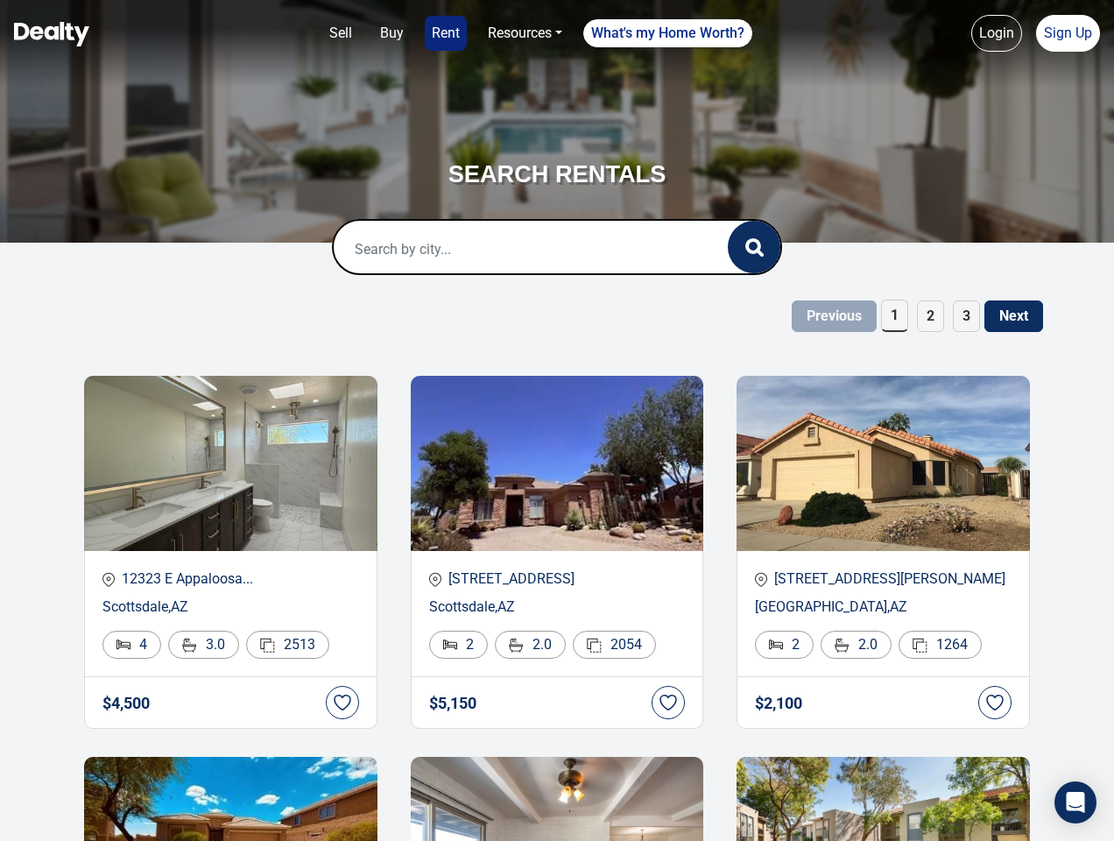
click at [341, 33] on link "Sell" at bounding box center [340, 33] width 37 height 35
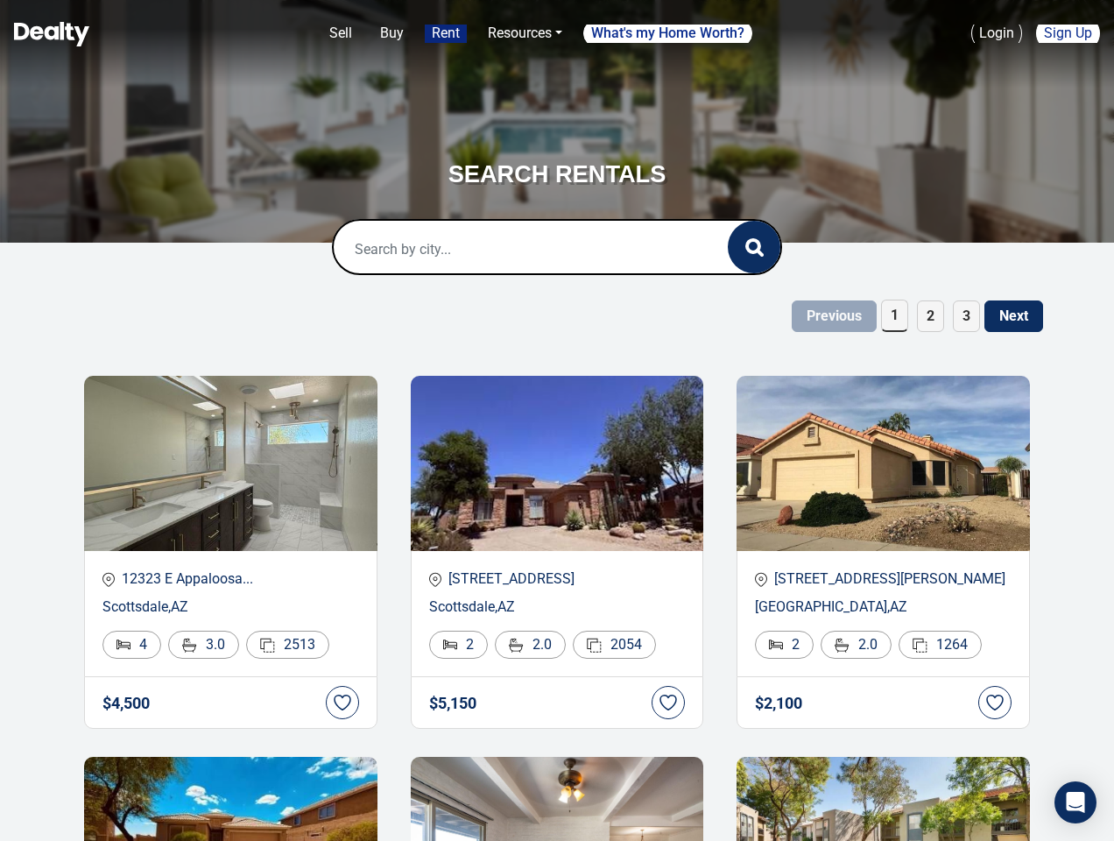
click at [391, 33] on link "Buy" at bounding box center [392, 33] width 38 height 35
click at [446, 33] on link "Rent" at bounding box center [446, 33] width 42 height 35
click at [525, 33] on link "Resources" at bounding box center [525, 33] width 88 height 35
click at [668, 33] on link "What's my Home Worth?" at bounding box center [667, 33] width 169 height 28
click at [997, 33] on link "Login" at bounding box center [996, 33] width 51 height 37
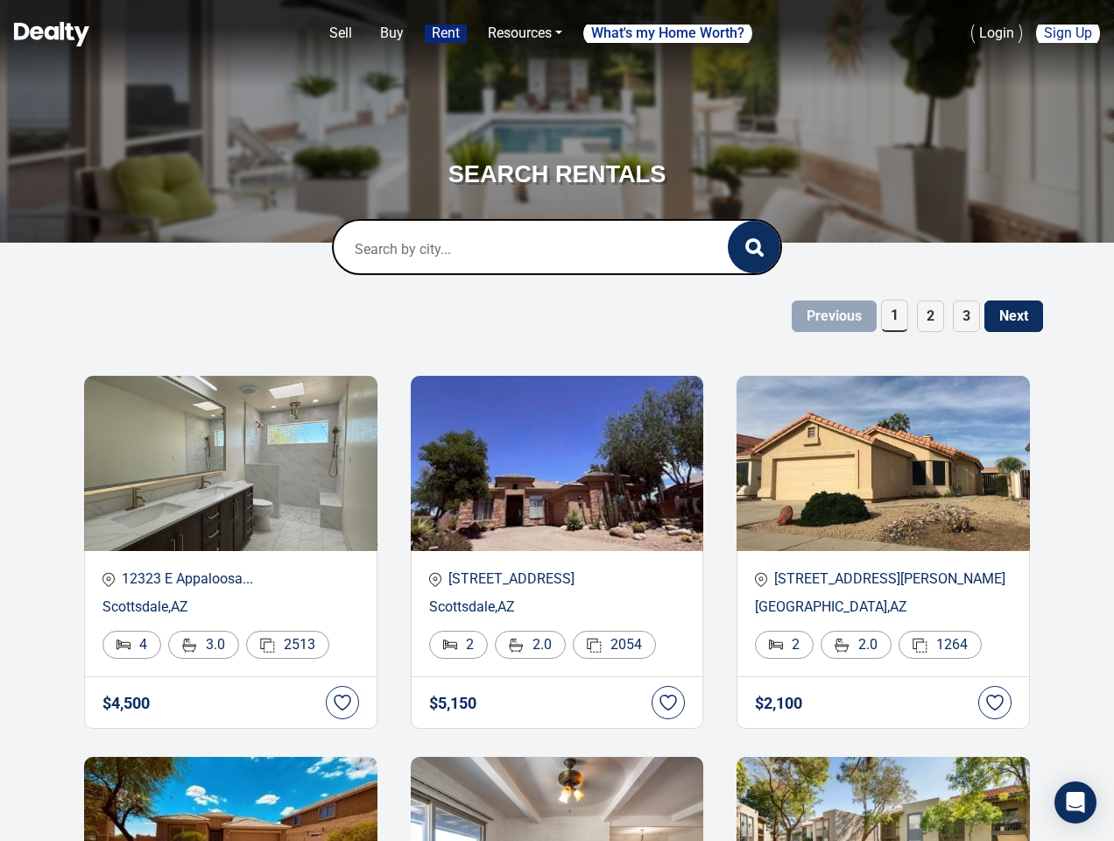
click at [1068, 33] on link "Sign Up" at bounding box center [1068, 33] width 64 height 37
click at [754, 247] on icon "button" at bounding box center [754, 247] width 18 height 18
click at [894, 315] on span "1" at bounding box center [894, 316] width 27 height 32
